Goal: Task Accomplishment & Management: Manage account settings

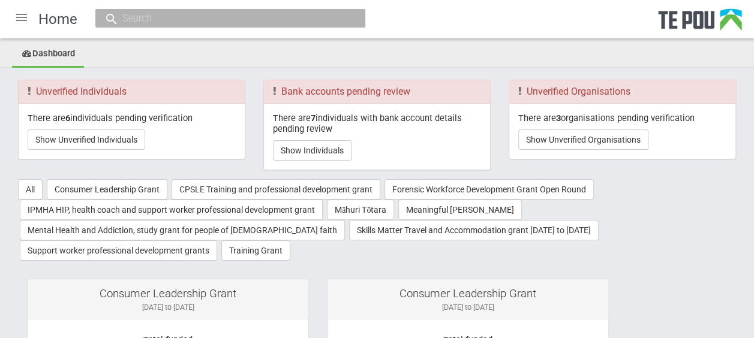
click at [25, 19] on div at bounding box center [21, 17] width 29 height 29
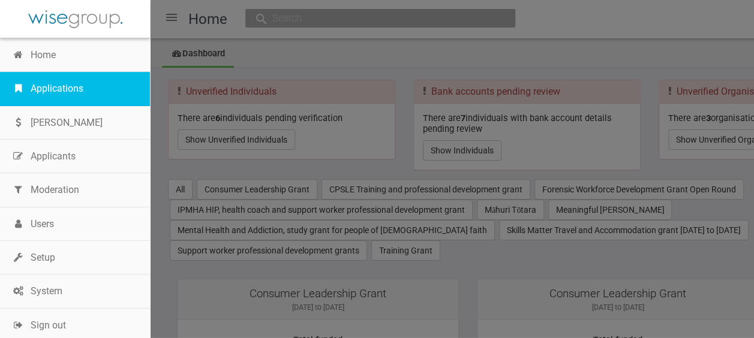
click at [66, 86] on link "Applications" at bounding box center [75, 89] width 150 height 34
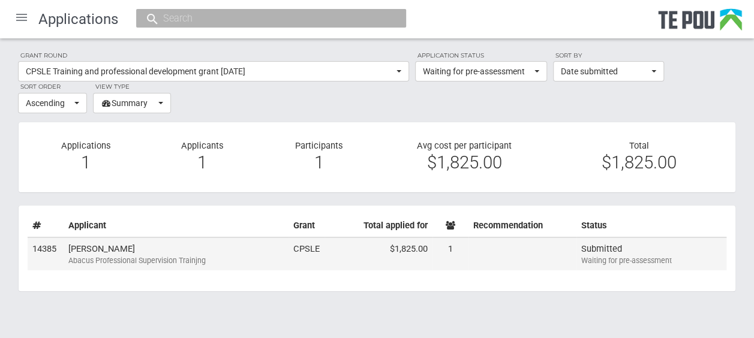
click at [199, 247] on td "Brenda Kerr Abacus Professional Supervision Trainjng" at bounding box center [176, 255] width 225 height 34
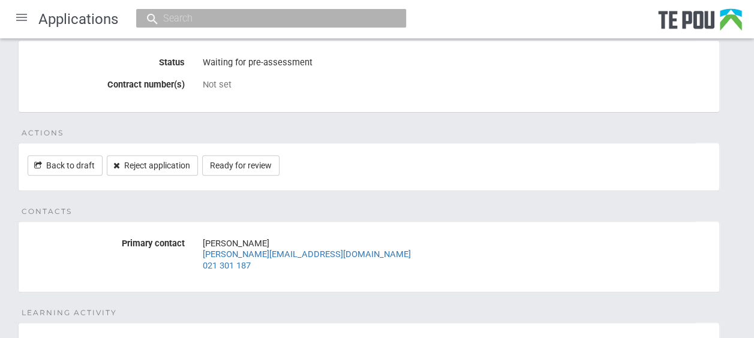
scroll to position [148, 0]
drag, startPoint x: 273, startPoint y: 253, endPoint x: 204, endPoint y: 254, distance: 69.0
click at [204, 254] on div "Brenda Kerr brenda@kerrs.nz 021 301 187" at bounding box center [457, 255] width 508 height 41
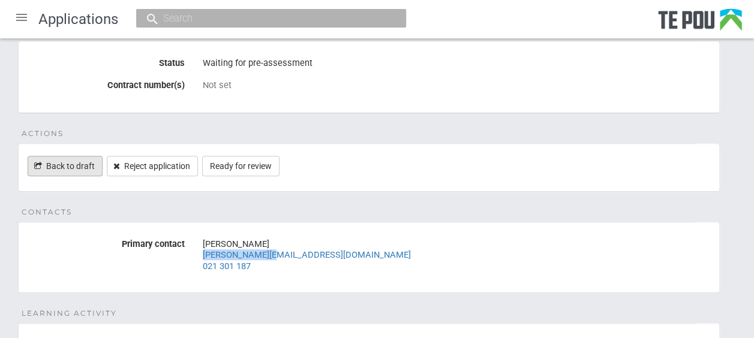
click at [82, 166] on link "Back to draft" at bounding box center [65, 166] width 75 height 20
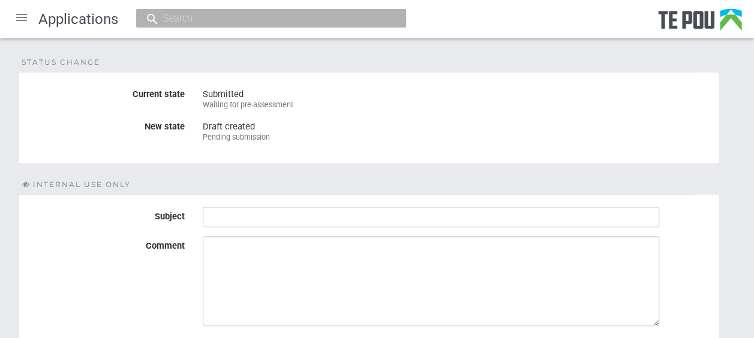
scroll to position [125, 0]
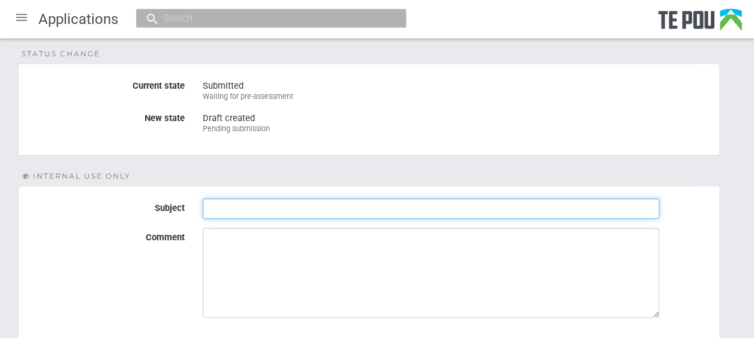
click at [234, 204] on input "Subject" at bounding box center [431, 209] width 457 height 20
type input "Reference letter"
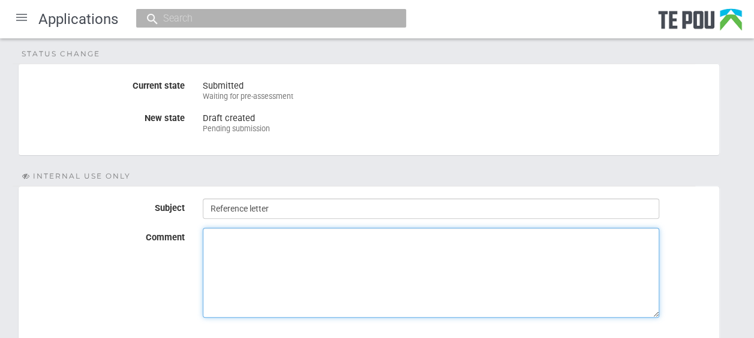
click at [228, 238] on textarea "Comment" at bounding box center [431, 273] width 457 height 90
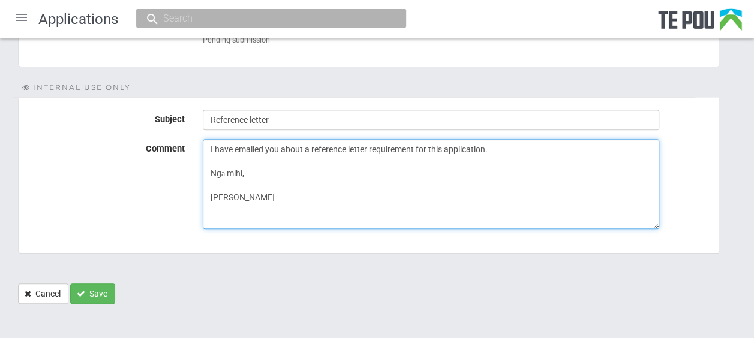
scroll to position [220, 0]
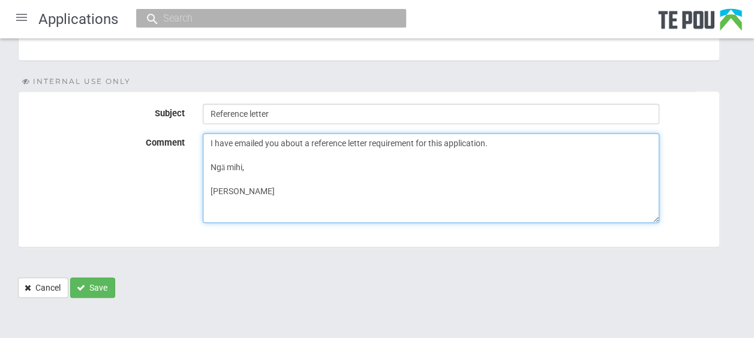
drag, startPoint x: 241, startPoint y: 192, endPoint x: 211, endPoint y: 143, distance: 57.6
click at [211, 143] on textarea "I have emailed you about a reference letter requirement for this application. N…" at bounding box center [431, 178] width 457 height 90
click at [236, 190] on textarea "I have emailed you about a reference letter requirement for this application. N…" at bounding box center [431, 178] width 457 height 90
type textarea "I have emailed applicant about reference letter requirement."
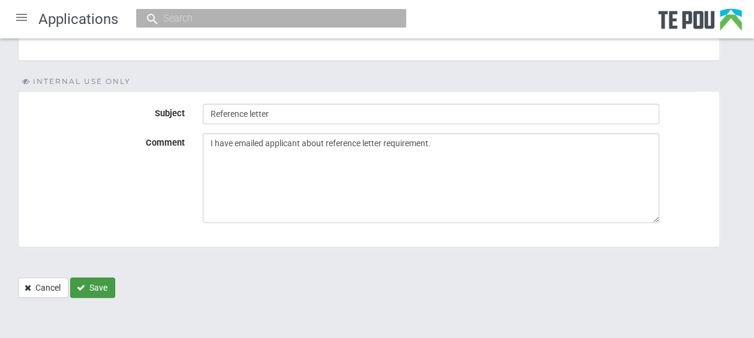
click at [96, 284] on button "Save" at bounding box center [92, 288] width 45 height 20
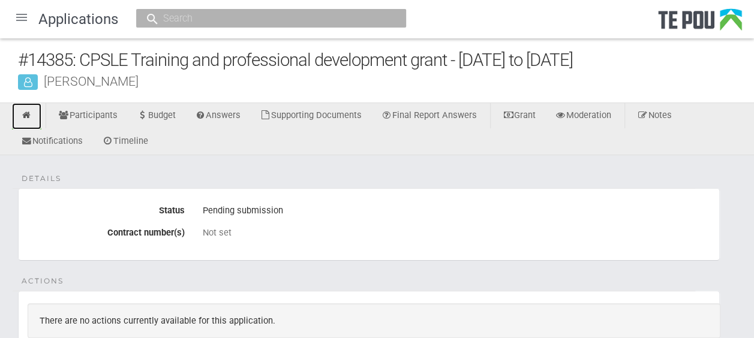
click at [27, 113] on icon at bounding box center [26, 115] width 11 height 9
click at [19, 20] on div at bounding box center [21, 17] width 29 height 29
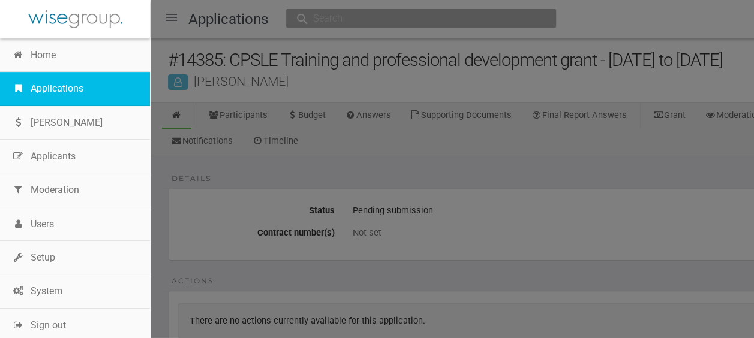
click at [50, 84] on link "Applications" at bounding box center [75, 89] width 150 height 34
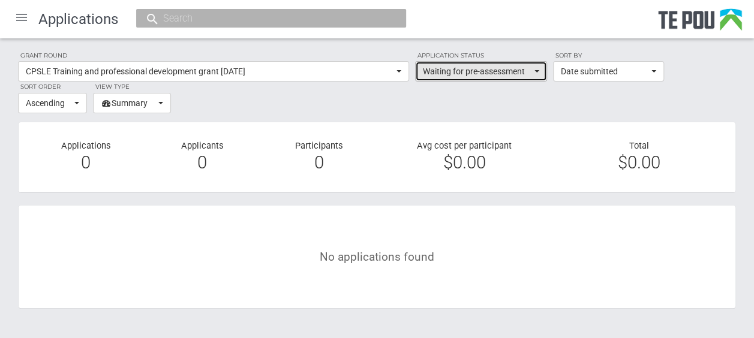
click at [533, 72] on button "Waiting for pre-assessment" at bounding box center [481, 71] width 132 height 20
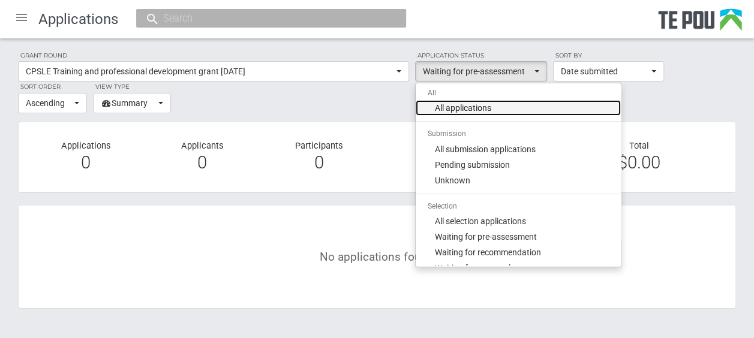
click at [486, 108] on span "All applications" at bounding box center [463, 108] width 56 height 12
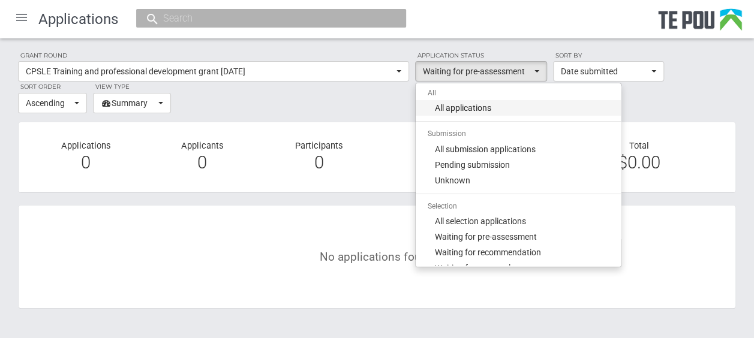
select select "all"
